Goal: Transaction & Acquisition: Purchase product/service

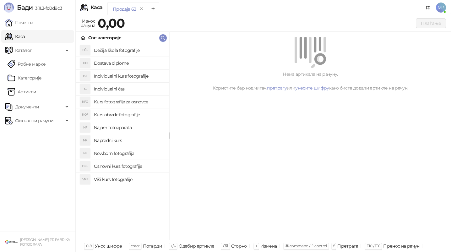
click at [118, 164] on h4 "Osnovni kurs fotografije" at bounding box center [129, 166] width 70 height 10
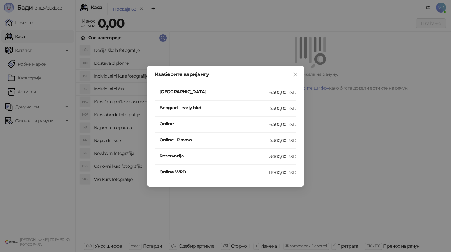
click at [187, 123] on h4 "Online" at bounding box center [213, 123] width 108 height 7
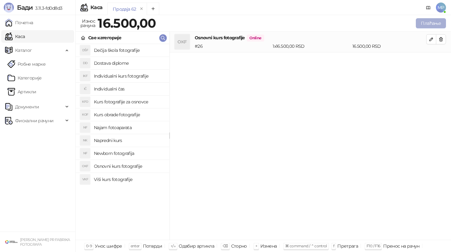
click at [434, 22] on button "Плаћање" at bounding box center [430, 23] width 30 height 10
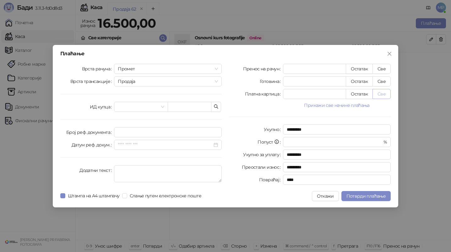
click at [381, 94] on button "Све" at bounding box center [381, 94] width 18 height 10
type input "*****"
type input "****"
click at [123, 198] on label "Слање путем електронске поште" at bounding box center [163, 195] width 82 height 7
click at [108, 198] on span "Штампа на А4 штампачу" at bounding box center [93, 195] width 57 height 7
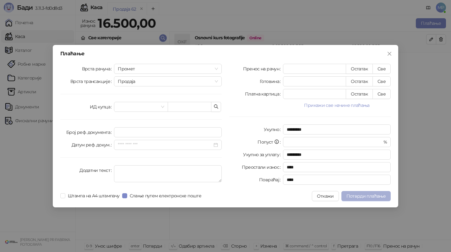
click at [355, 198] on span "Потврди плаћање" at bounding box center [365, 196] width 39 height 6
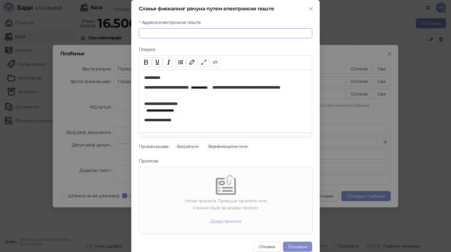
click at [265, 36] on input "Адреса електронске поште" at bounding box center [225, 33] width 173 height 10
paste input "**********"
type input "**********"
click at [304, 246] on button "Пошаљи" at bounding box center [297, 246] width 29 height 10
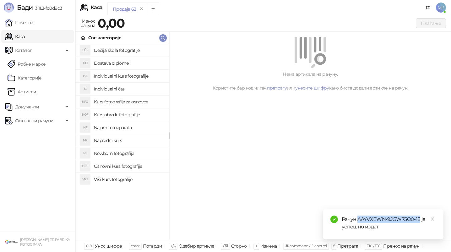
drag, startPoint x: 357, startPoint y: 218, endPoint x: 419, endPoint y: 217, distance: 61.5
click at [419, 217] on div "Рачун AAYVXEWN-9JGW75O0-18 је успешно издат" at bounding box center [388, 222] width 94 height 15
copy div "AAYVXEWN-9JGW75O0-18"
click at [31, 119] on span "Фискални рачуни" at bounding box center [34, 120] width 38 height 13
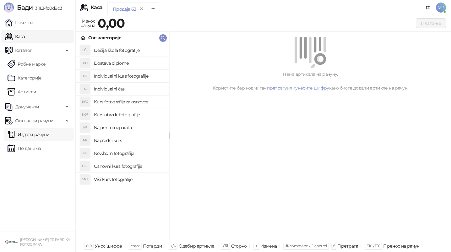
click at [31, 129] on link "Издати рачуни" at bounding box center [29, 134] width 42 height 13
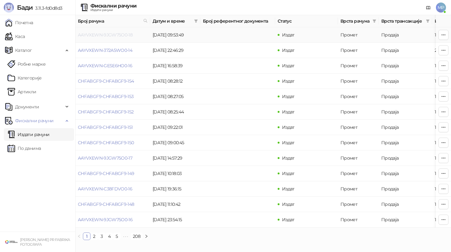
click at [120, 34] on link "AAYVXEWN-9JGW75O0-18" at bounding box center [105, 35] width 55 height 6
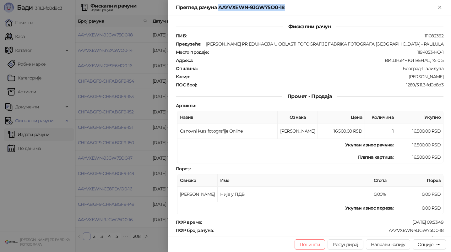
drag, startPoint x: 289, startPoint y: 8, endPoint x: 219, endPoint y: 9, distance: 70.6
click at [219, 9] on div "Преглед рачуна AAYVXEWN-9JGW75O0-18" at bounding box center [306, 8] width 260 height 8
copy div "AAYVXEWN-9JGW75O0-18"
